Goal: Register for event/course

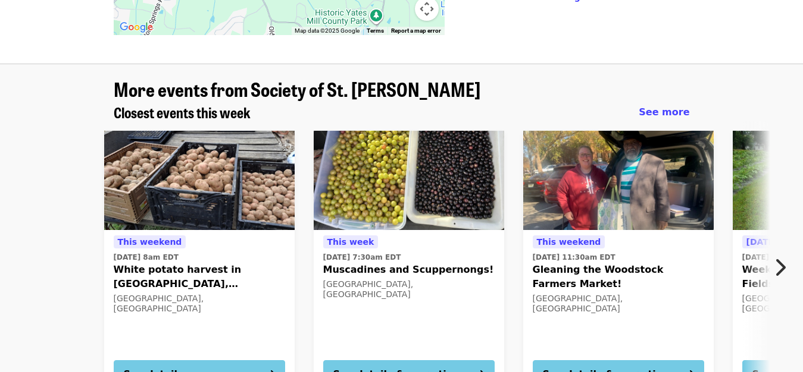
scroll to position [1092, 0]
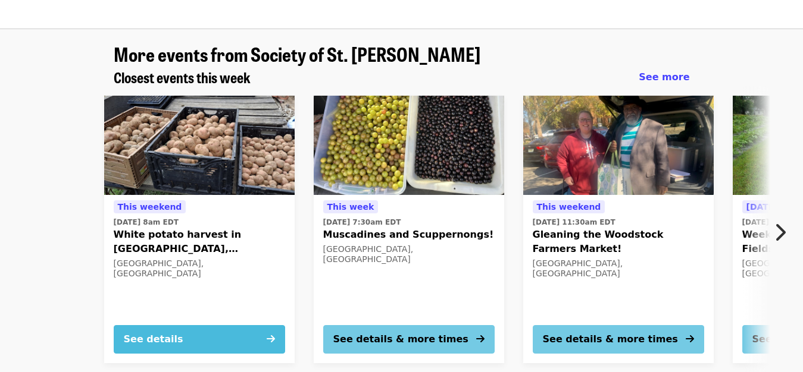
click at [231, 325] on button "See details" at bounding box center [199, 339] width 171 height 29
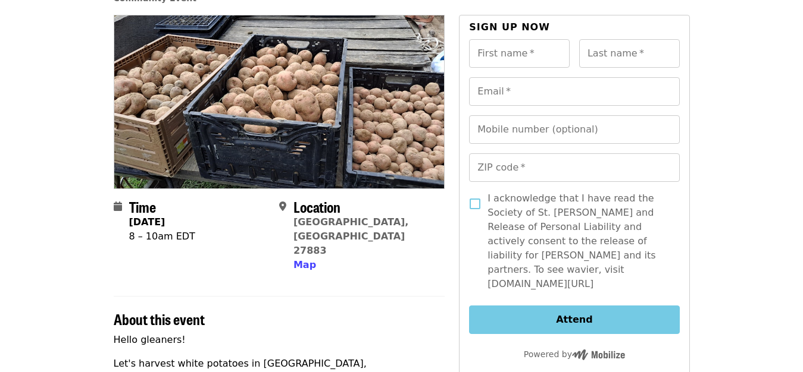
scroll to position [61, 0]
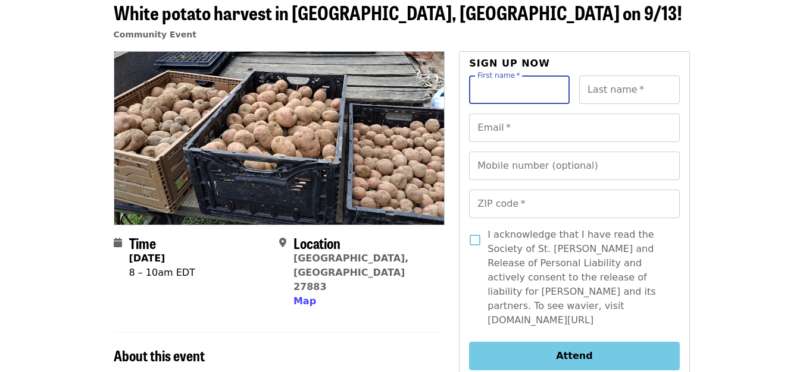
click at [503, 87] on input "First name   *" at bounding box center [519, 90] width 101 height 29
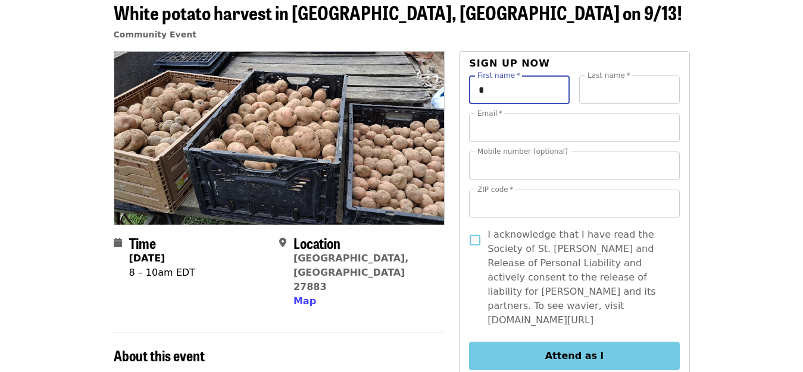
type input "****"
type input "*****"
type input "**********"
type input "*****"
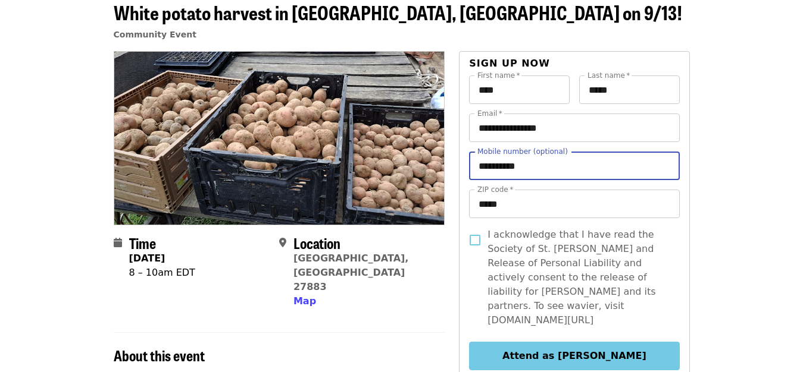
drag, startPoint x: 534, startPoint y: 164, endPoint x: 475, endPoint y: 166, distance: 59.5
click at [475, 166] on input "**********" at bounding box center [574, 166] width 210 height 29
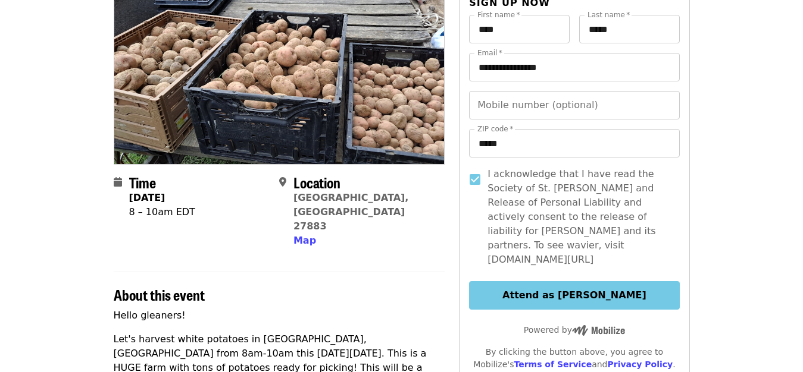
scroll to position [182, 0]
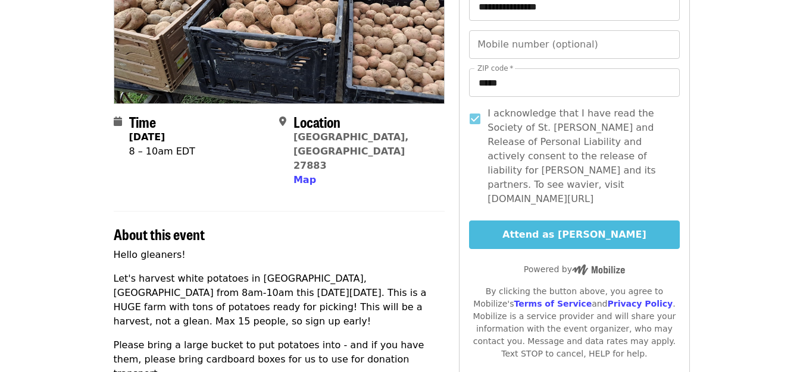
click at [546, 221] on button "Attend as [PERSON_NAME]" at bounding box center [574, 235] width 210 height 29
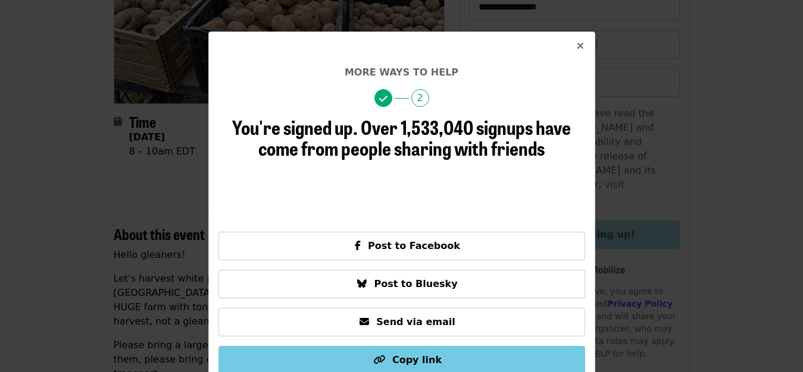
scroll to position [45, 0]
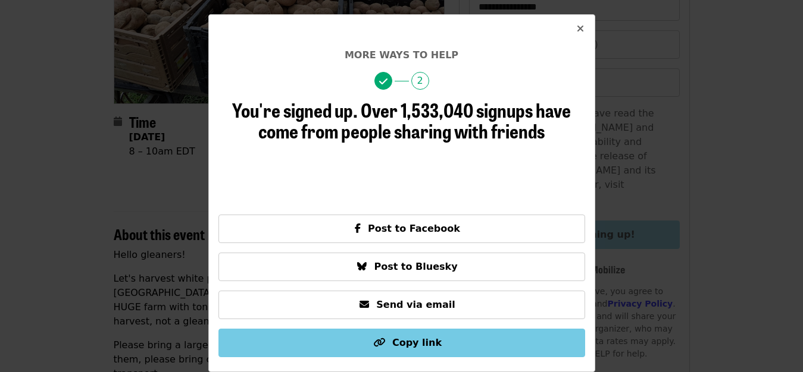
click at [577, 31] on icon "times icon" at bounding box center [580, 28] width 7 height 11
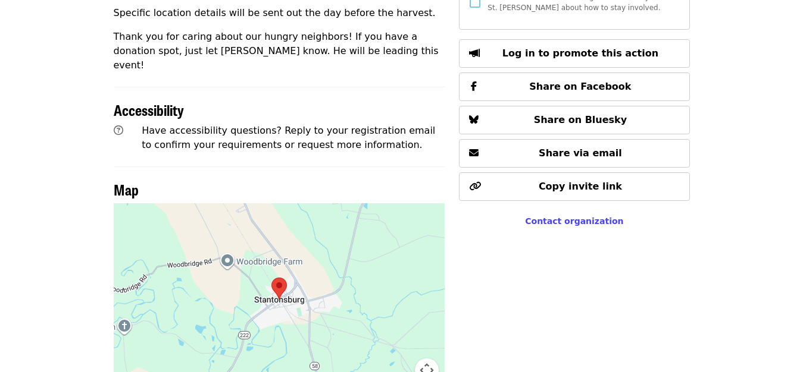
scroll to position [607, 0]
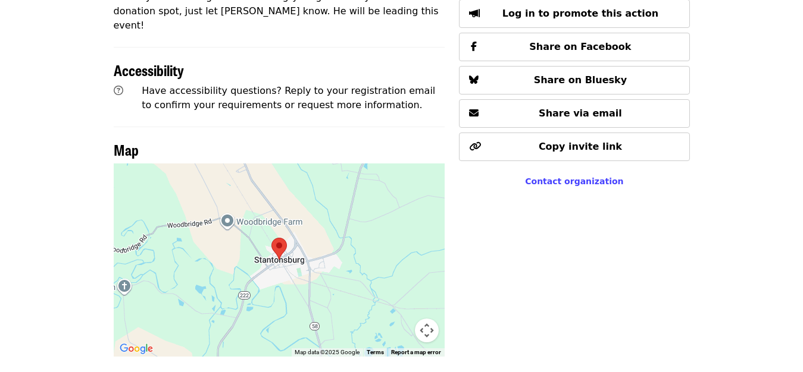
drag, startPoint x: 329, startPoint y: 214, endPoint x: 355, endPoint y: 252, distance: 45.9
click at [355, 252] on div at bounding box center [279, 260] width 331 height 193
click at [425, 319] on button "Map camera controls" at bounding box center [427, 331] width 24 height 24
click at [366, 259] on button "Move up" at bounding box center [367, 271] width 24 height 24
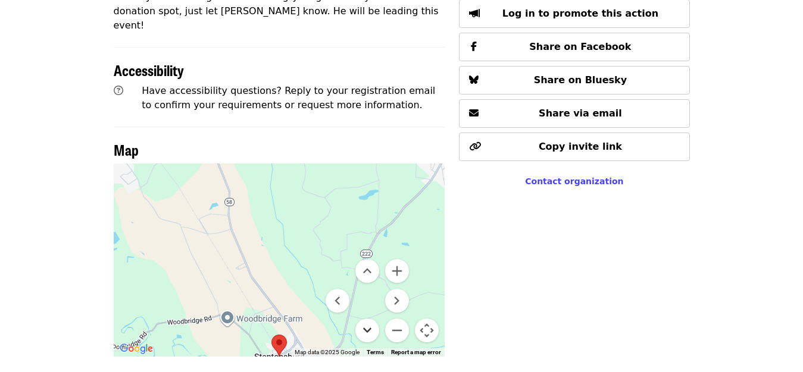
click at [366, 319] on button "Move down" at bounding box center [367, 331] width 24 height 24
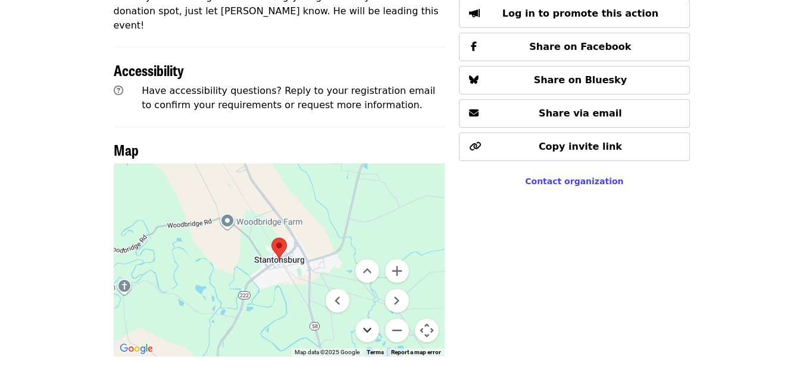
click at [365, 319] on button "Move down" at bounding box center [367, 331] width 24 height 24
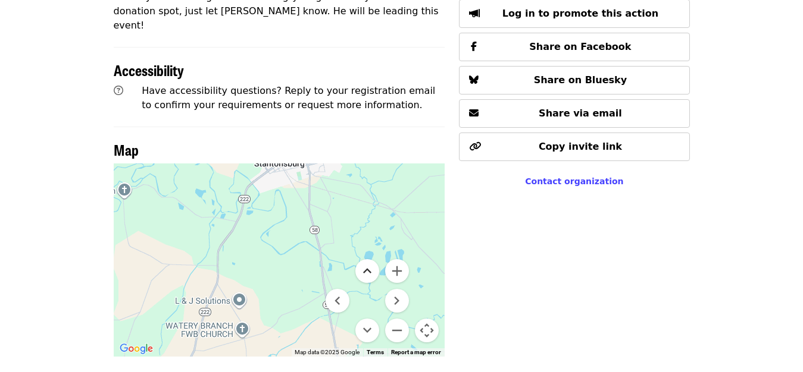
click at [368, 259] on button "Move up" at bounding box center [367, 271] width 24 height 24
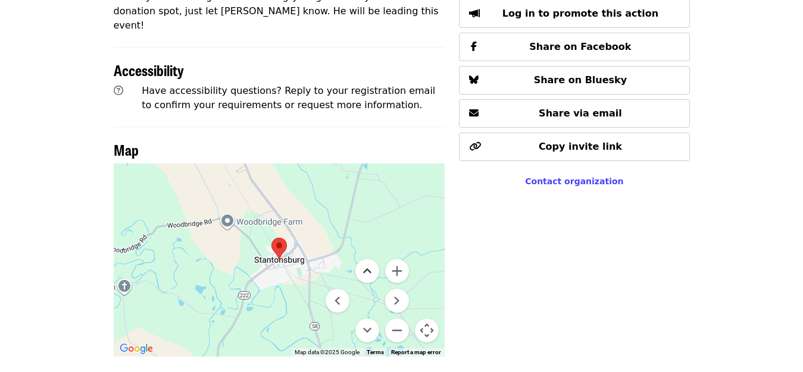
click at [368, 259] on button "Move up" at bounding box center [367, 271] width 24 height 24
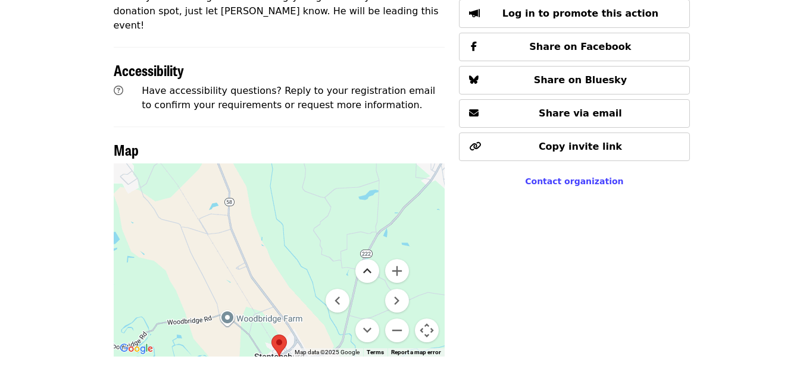
click at [368, 259] on button "Move up" at bounding box center [367, 271] width 24 height 24
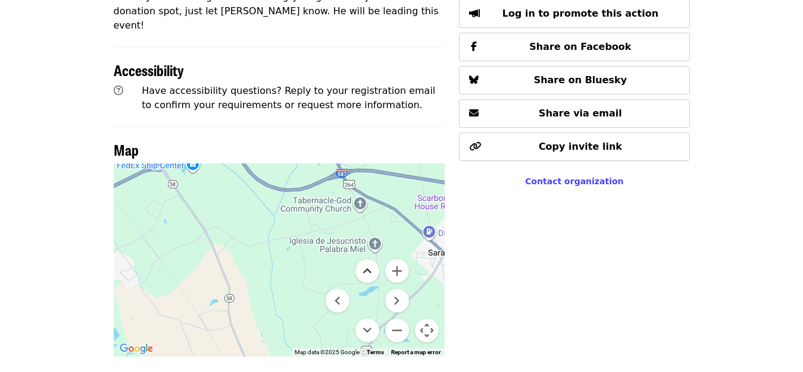
click at [368, 259] on button "Move up" at bounding box center [367, 271] width 24 height 24
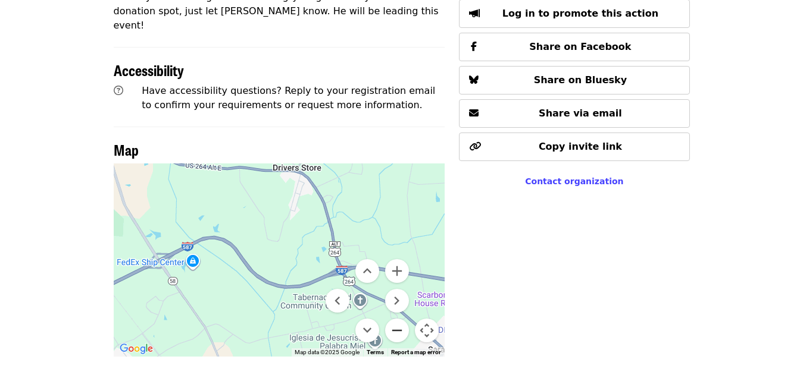
click at [390, 319] on button "Zoom out" at bounding box center [397, 331] width 24 height 24
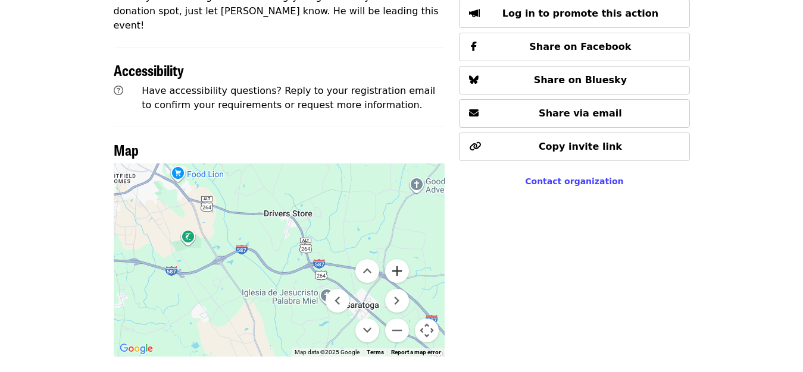
click at [395, 259] on button "Zoom in" at bounding box center [397, 271] width 24 height 24
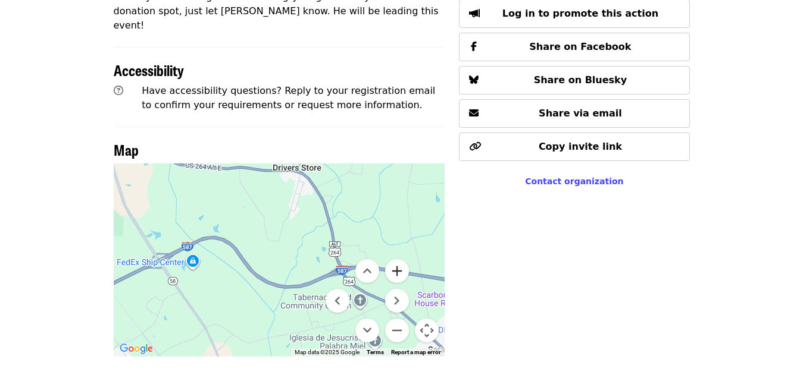
click at [395, 259] on button "Zoom in" at bounding box center [397, 271] width 24 height 24
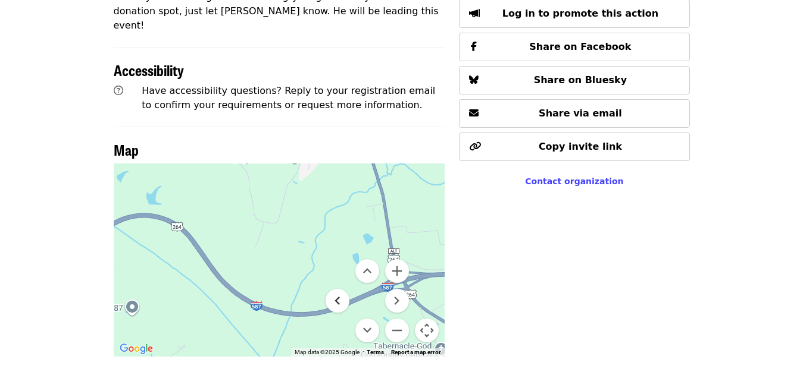
click at [339, 289] on button "Move left" at bounding box center [337, 301] width 24 height 24
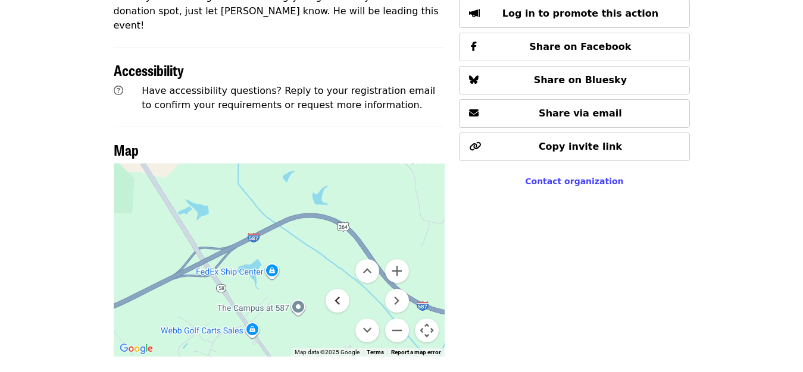
click at [339, 289] on button "Move left" at bounding box center [337, 301] width 24 height 24
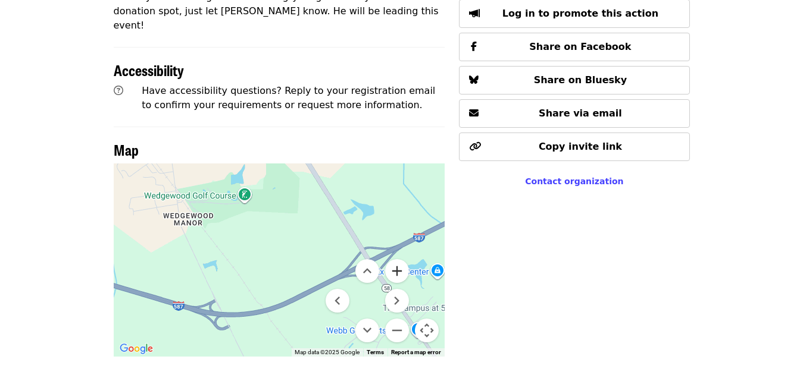
click at [402, 259] on button "Zoom in" at bounding box center [397, 271] width 24 height 24
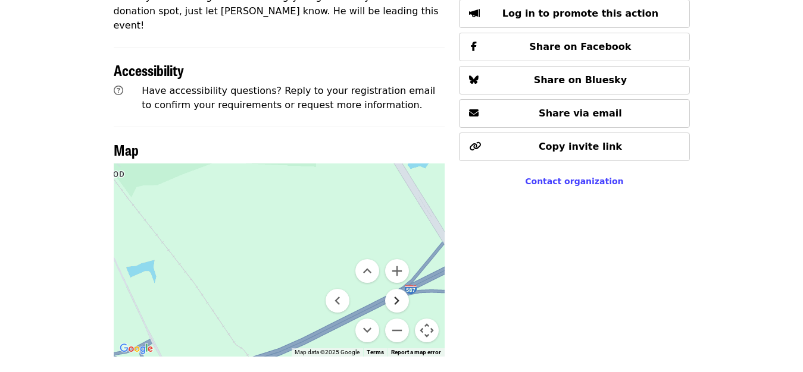
click at [392, 289] on button "Move right" at bounding box center [397, 301] width 24 height 24
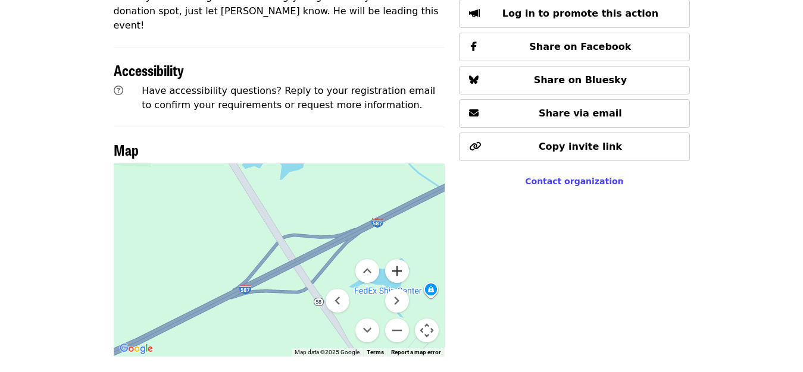
click at [400, 259] on button "Zoom in" at bounding box center [397, 271] width 24 height 24
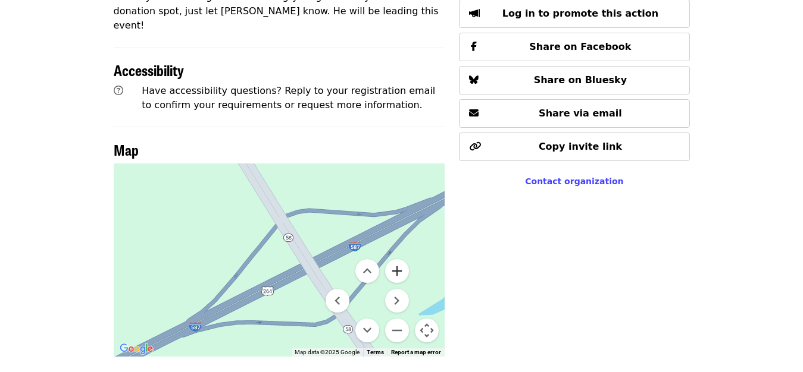
click at [401, 259] on button "Zoom in" at bounding box center [397, 271] width 24 height 24
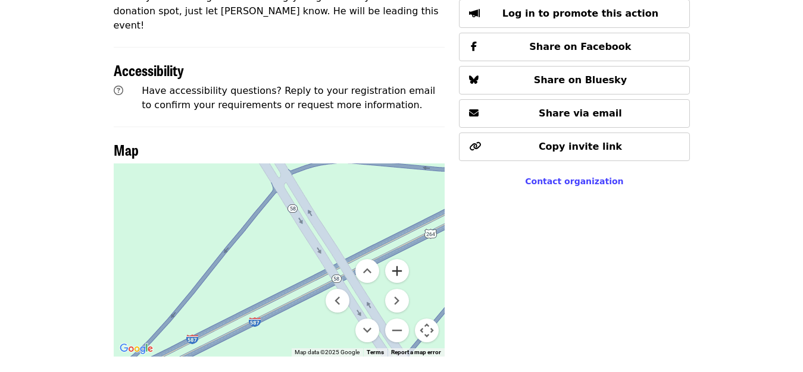
click at [401, 259] on button "Zoom in" at bounding box center [397, 271] width 24 height 24
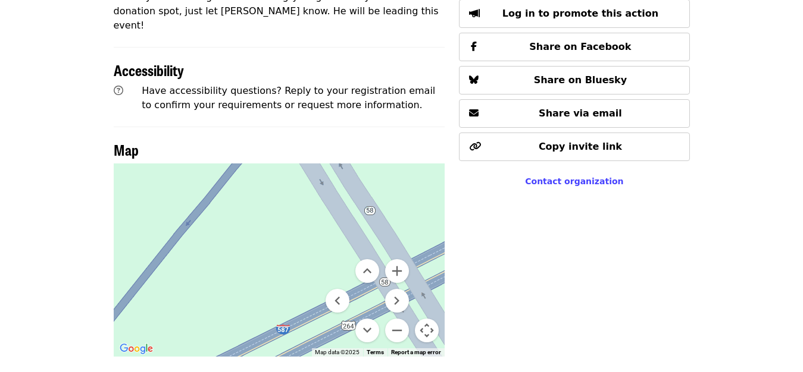
drag, startPoint x: 265, startPoint y: 225, endPoint x: 211, endPoint y: 174, distance: 74.1
click at [211, 174] on div at bounding box center [279, 260] width 331 height 193
click at [369, 319] on button "Move down" at bounding box center [367, 331] width 24 height 24
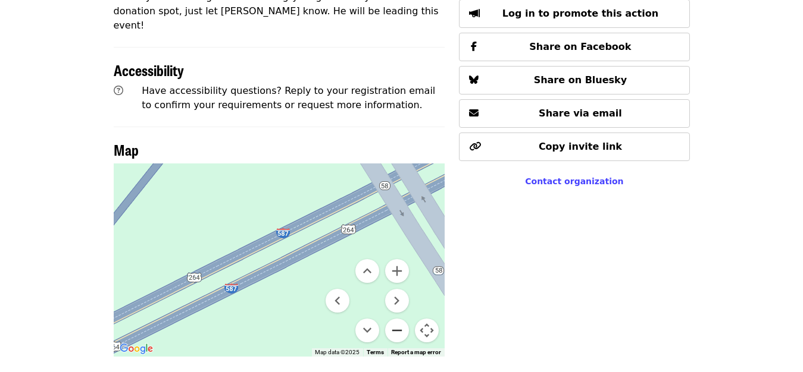
click at [396, 319] on button "Zoom out" at bounding box center [397, 331] width 24 height 24
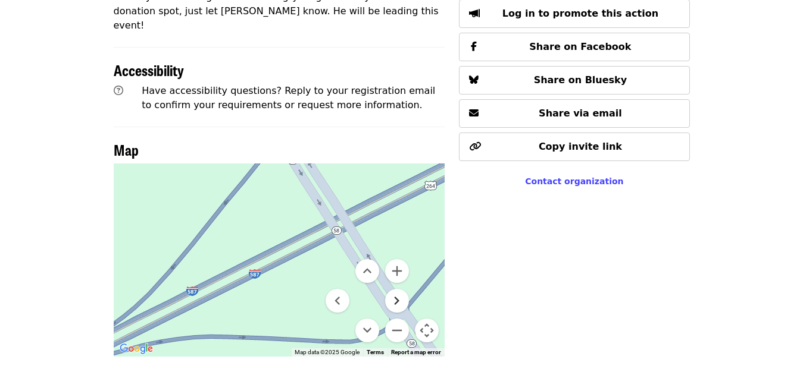
click at [394, 289] on button "Move right" at bounding box center [397, 301] width 24 height 24
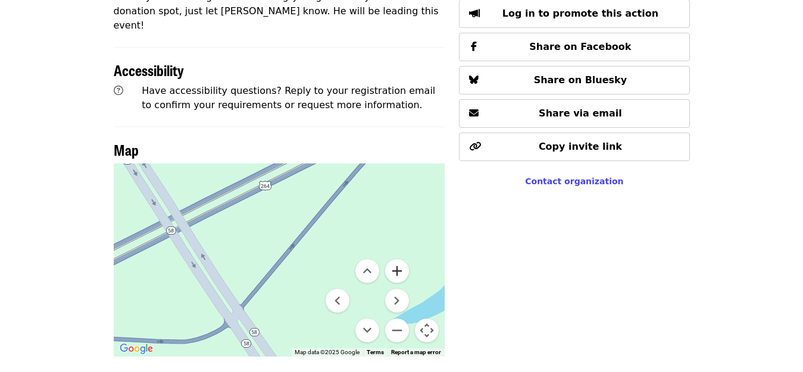
click at [396, 259] on button "Zoom in" at bounding box center [397, 271] width 24 height 24
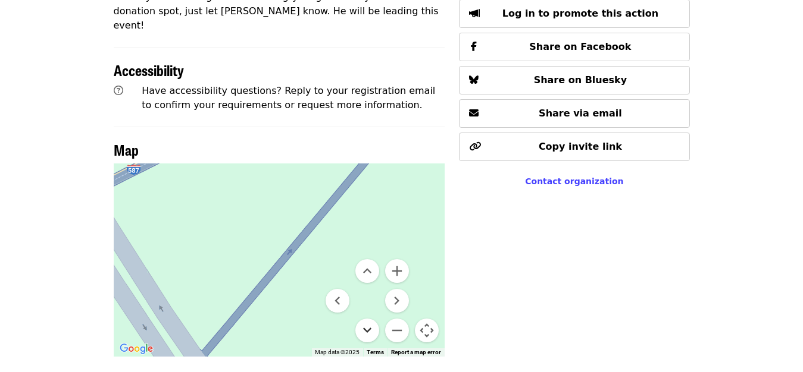
click at [369, 319] on button "Move down" at bounding box center [367, 331] width 24 height 24
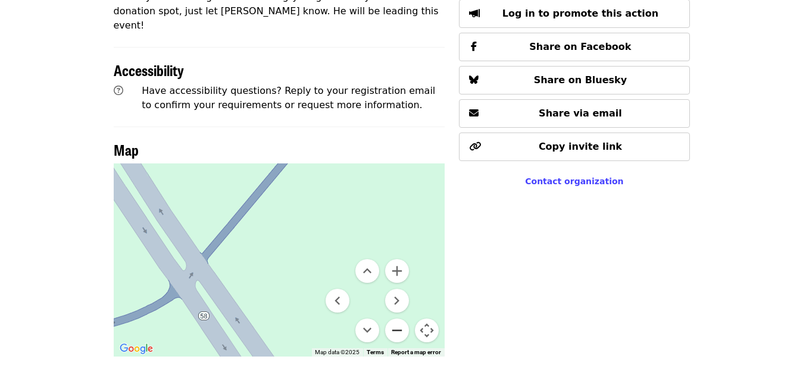
click at [396, 319] on button "Zoom out" at bounding box center [397, 331] width 24 height 24
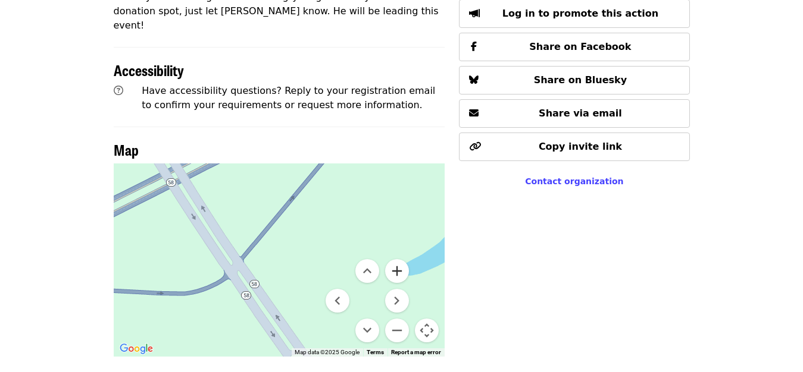
click at [397, 259] on button "Zoom in" at bounding box center [397, 271] width 24 height 24
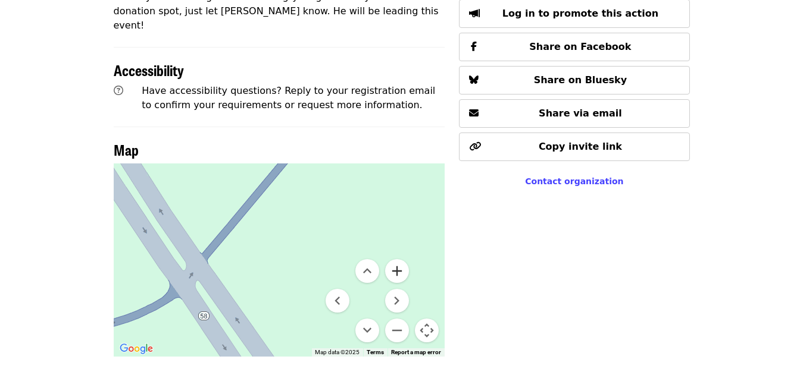
click at [397, 259] on button "Zoom in" at bounding box center [397, 271] width 24 height 24
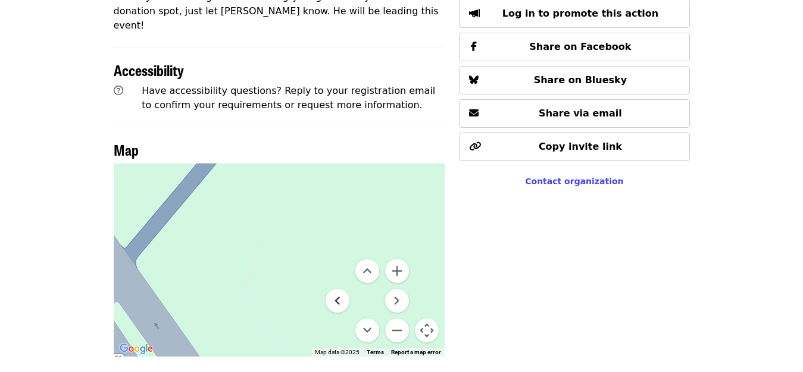
click at [338, 289] on button "Move left" at bounding box center [337, 301] width 24 height 24
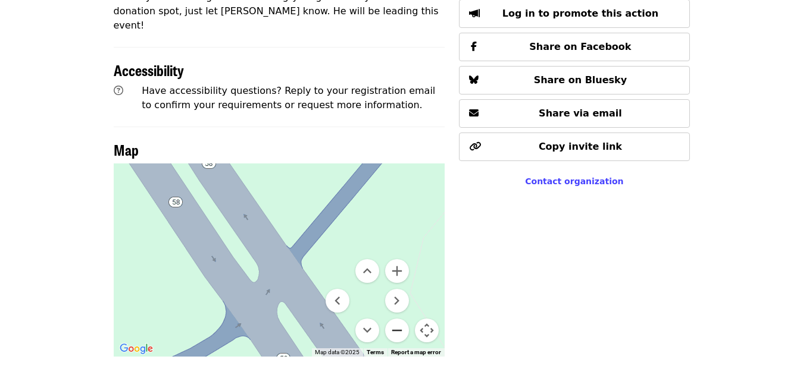
click at [399, 319] on button "Zoom out" at bounding box center [397, 331] width 24 height 24
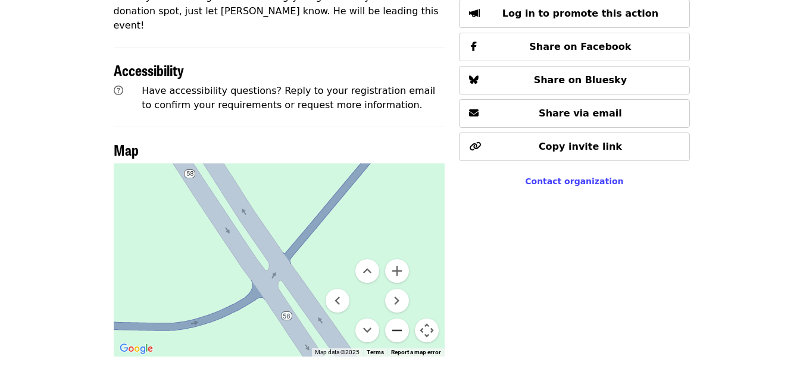
click at [399, 319] on button "Zoom out" at bounding box center [397, 331] width 24 height 24
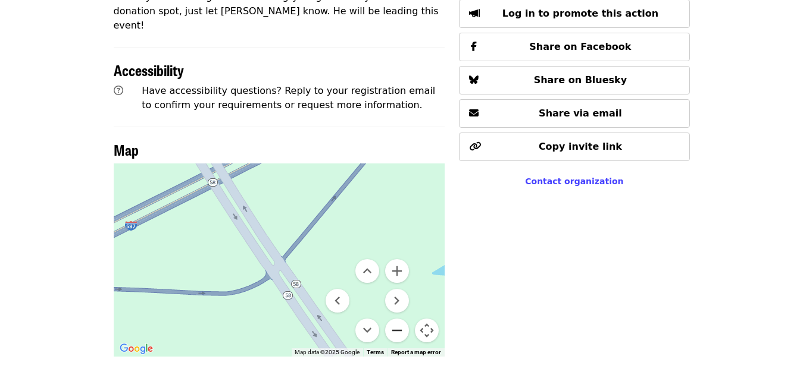
click at [399, 319] on button "Zoom out" at bounding box center [397, 331] width 24 height 24
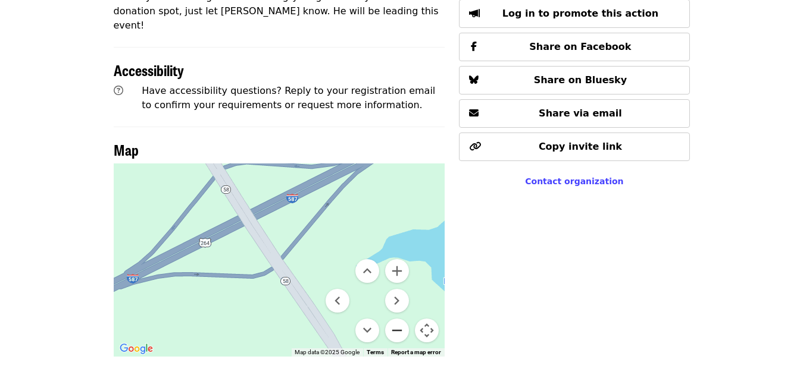
click at [399, 319] on button "Zoom out" at bounding box center [397, 331] width 24 height 24
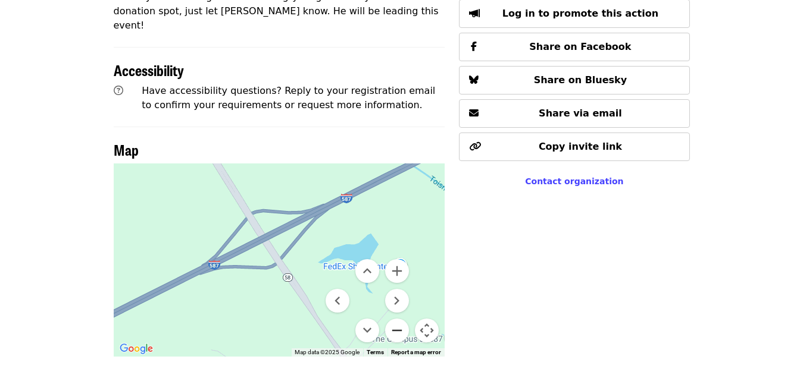
click at [399, 319] on button "Zoom out" at bounding box center [397, 331] width 24 height 24
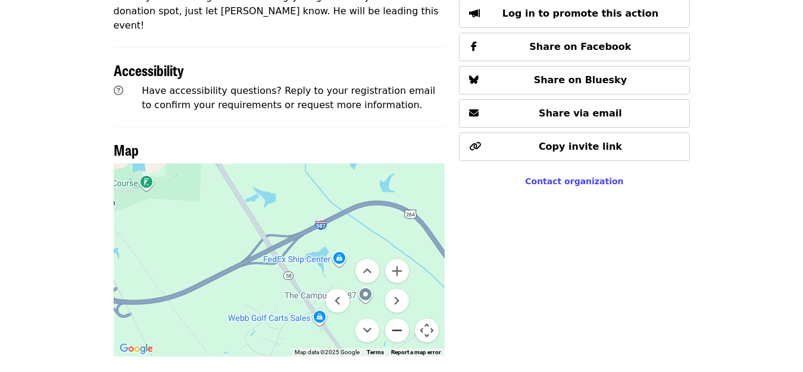
click at [399, 319] on button "Zoom out" at bounding box center [397, 331] width 24 height 24
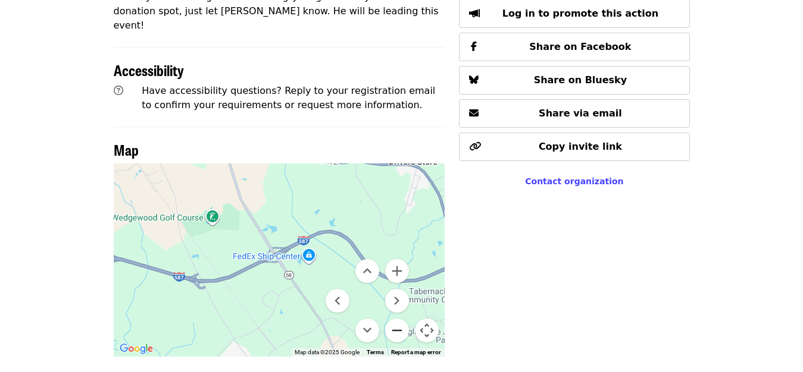
click at [399, 319] on button "Zoom out" at bounding box center [397, 331] width 24 height 24
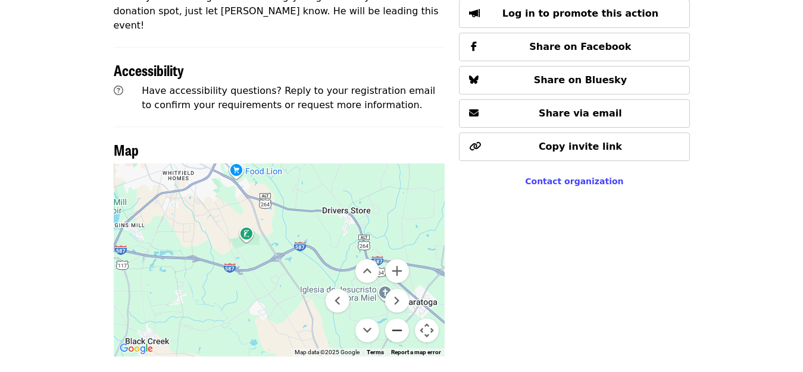
click at [399, 319] on button "Zoom out" at bounding box center [397, 331] width 24 height 24
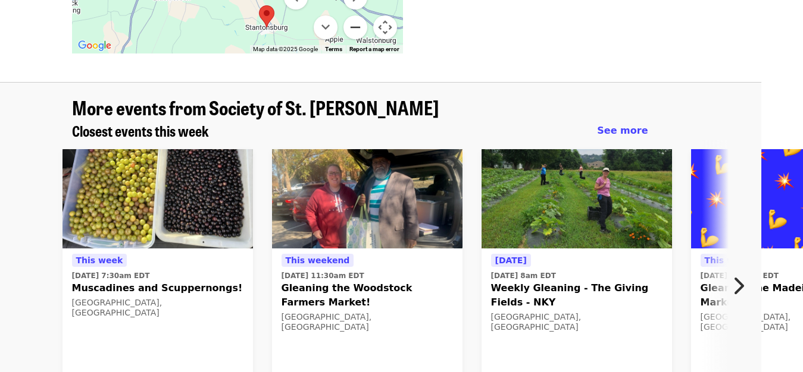
scroll to position [910, 59]
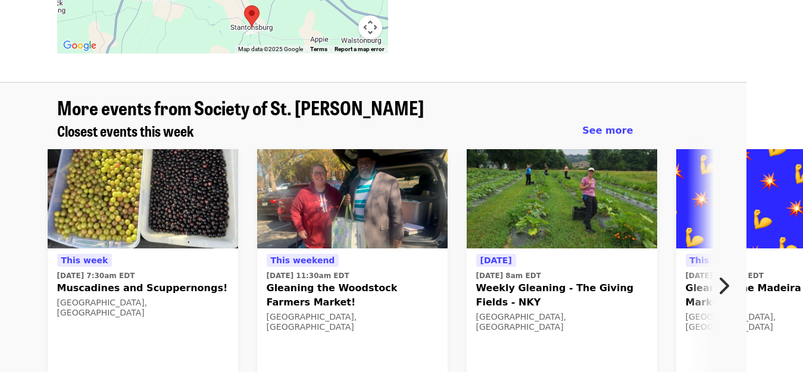
click at [720, 275] on icon "chevron-right icon" at bounding box center [723, 286] width 12 height 23
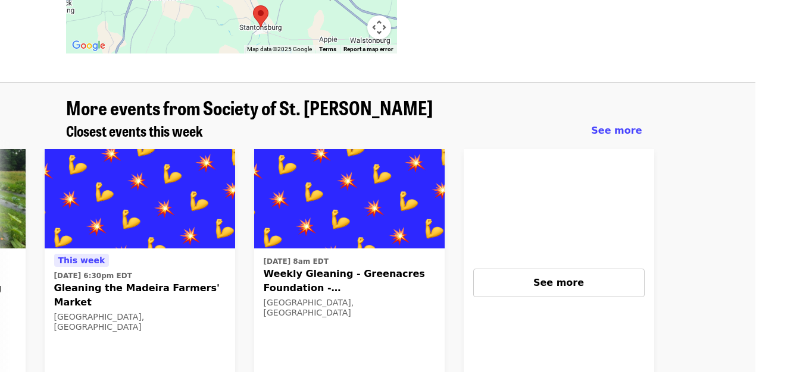
scroll to position [910, 0]
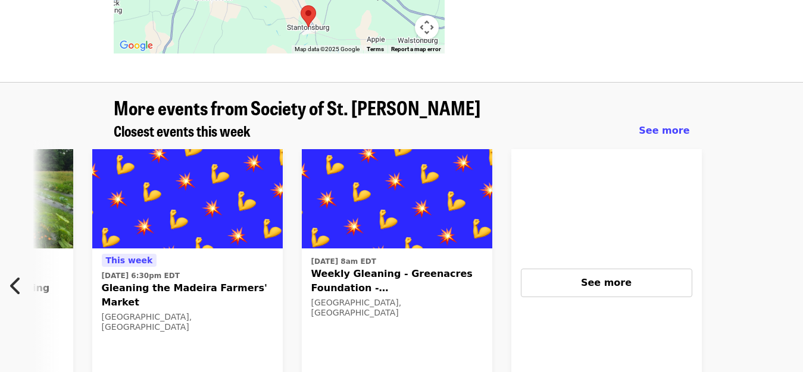
click at [15, 275] on icon "chevron-left icon" at bounding box center [16, 286] width 12 height 23
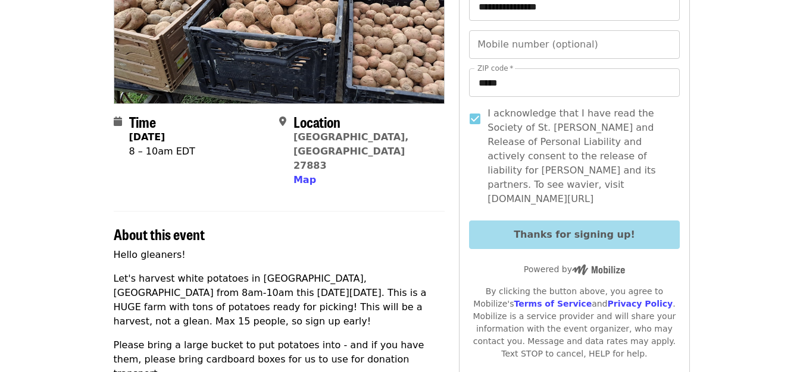
scroll to position [0, 0]
